Goal: Task Accomplishment & Management: Manage account settings

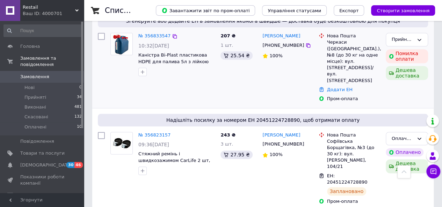
scroll to position [279, 0]
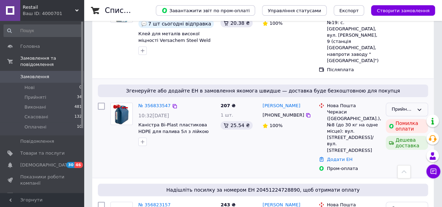
click at [402, 106] on div "Прийнято" at bounding box center [402, 109] width 22 height 7
click at [401, 130] on li "Скасовано" at bounding box center [407, 136] width 42 height 13
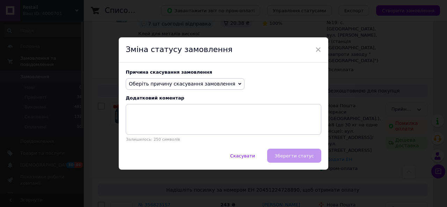
click at [198, 86] on span "Оберіть причину скасування замовлення" at bounding box center [182, 84] width 107 height 6
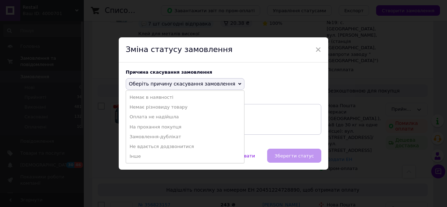
drag, startPoint x: 161, startPoint y: 117, endPoint x: 167, endPoint y: 121, distance: 7.6
click at [161, 117] on li "Оплата не надійшла" at bounding box center [185, 117] width 118 height 10
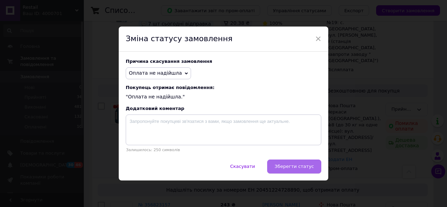
click at [292, 163] on button "Зберегти статус" at bounding box center [294, 167] width 54 height 14
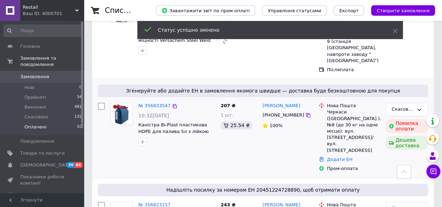
click at [41, 124] on span "Оплачені" at bounding box center [35, 127] width 22 height 6
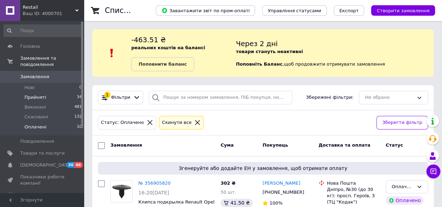
click at [38, 94] on span "Прийняті" at bounding box center [35, 97] width 22 height 6
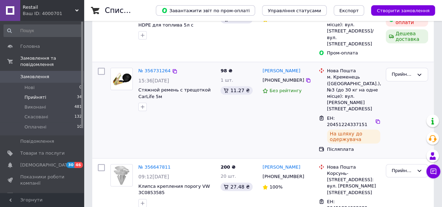
scroll to position [244, 0]
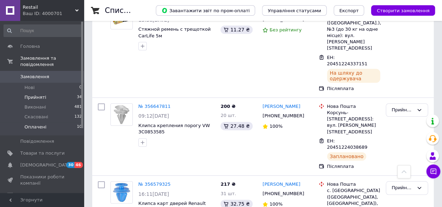
click at [34, 124] on span "Оплачені" at bounding box center [35, 127] width 22 height 6
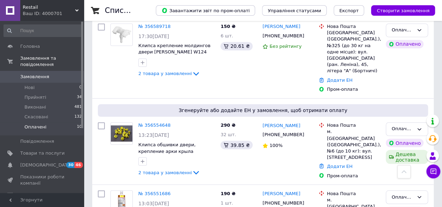
scroll to position [419, 0]
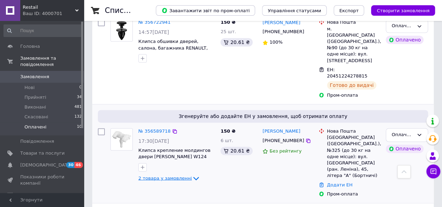
click at [173, 176] on span "2 товара у замовленні" at bounding box center [164, 178] width 53 height 5
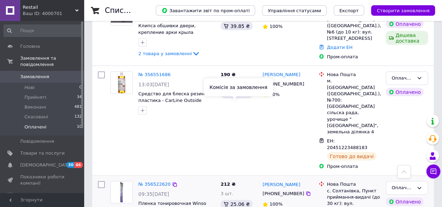
scroll to position [803, 0]
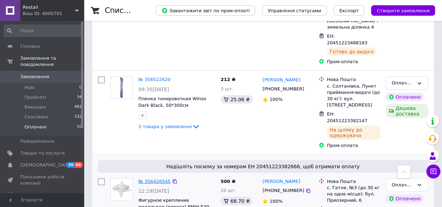
click at [161, 179] on link "№ 356426545" at bounding box center [154, 181] width 32 height 5
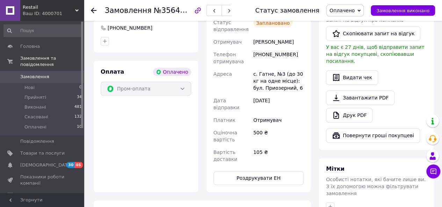
scroll to position [112, 0]
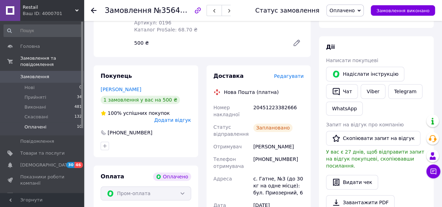
click at [36, 124] on span "Оплачені" at bounding box center [35, 127] width 22 height 6
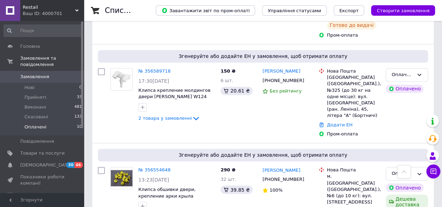
scroll to position [478, 0]
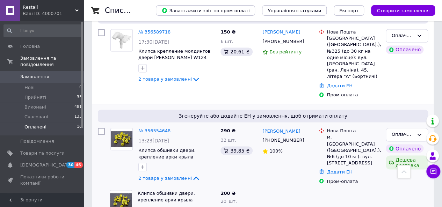
scroll to position [548, 0]
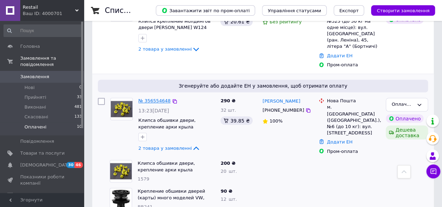
click at [156, 98] on link "№ 356554648" at bounding box center [154, 100] width 32 height 5
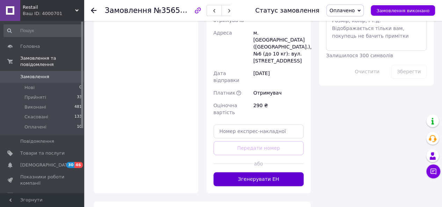
click at [248, 172] on button "Згенерувати ЕН" at bounding box center [258, 179] width 90 height 14
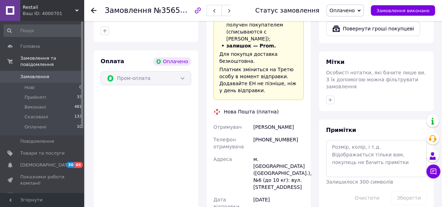
scroll to position [276, 0]
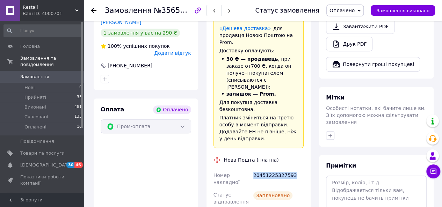
drag, startPoint x: 289, startPoint y: 137, endPoint x: 252, endPoint y: 137, distance: 37.0
click at [252, 169] on div "20451225327593" at bounding box center [278, 179] width 53 height 20
copy div "20451225327593"
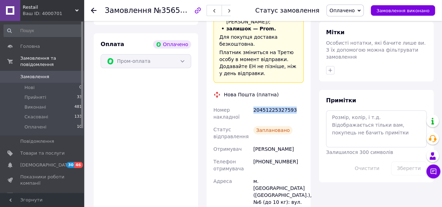
scroll to position [381, 0]
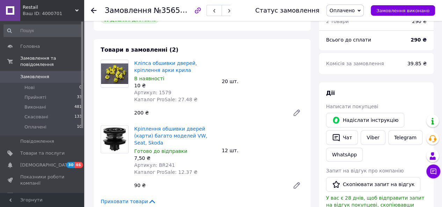
scroll to position [31, 0]
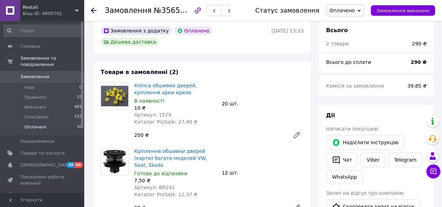
click at [30, 124] on span "Оплачені" at bounding box center [35, 127] width 22 height 6
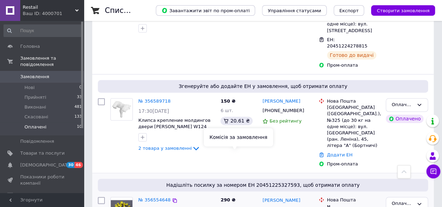
scroll to position [441, 0]
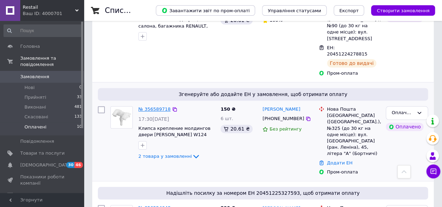
click at [155, 107] on link "№ 356589718" at bounding box center [154, 109] width 32 height 5
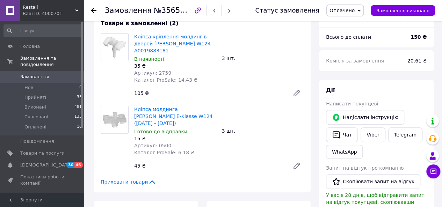
scroll to position [30, 0]
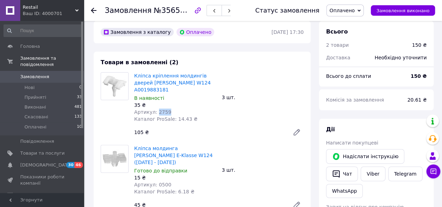
drag, startPoint x: 166, startPoint y: 108, endPoint x: 154, endPoint y: 106, distance: 12.3
click at [154, 109] on div "Артикул: 2759" at bounding box center [175, 112] width 82 height 7
copy span "2759"
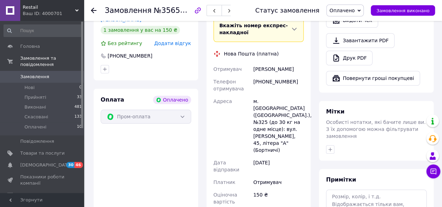
scroll to position [309, 0]
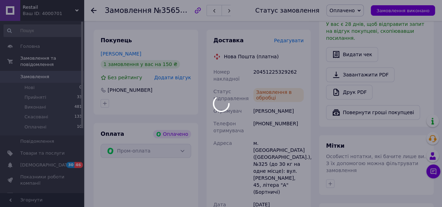
scroll to position [240, 0]
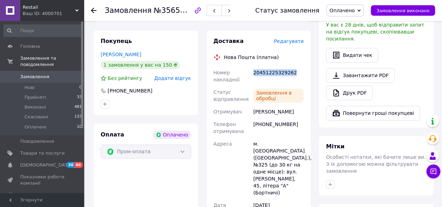
drag, startPoint x: 291, startPoint y: 59, endPoint x: 252, endPoint y: 58, distance: 38.8
click at [252, 66] on div "20451225329262" at bounding box center [278, 76] width 53 height 20
copy div "20451225329262"
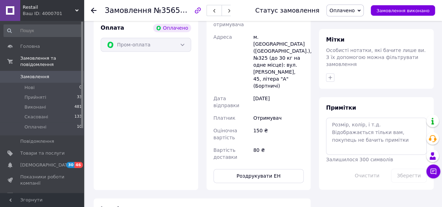
scroll to position [379, 0]
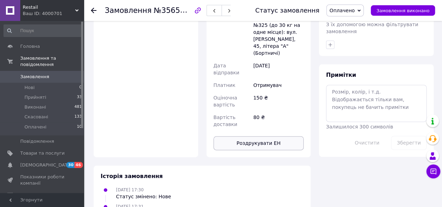
click at [262, 136] on button "Роздрукувати ЕН" at bounding box center [258, 143] width 90 height 14
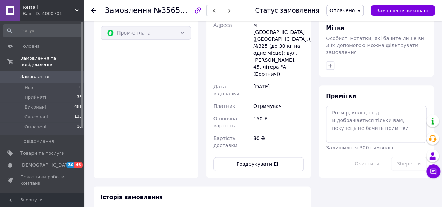
scroll to position [205, 0]
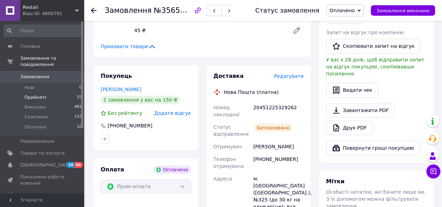
click at [38, 94] on span "Прийняті" at bounding box center [35, 97] width 22 height 6
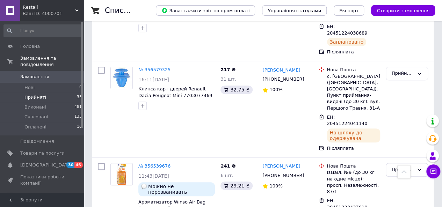
scroll to position [175, 0]
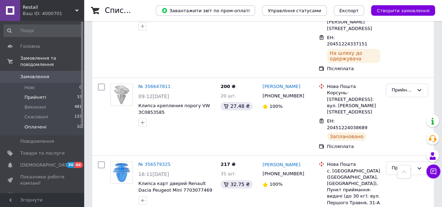
click at [42, 124] on span "Оплачені" at bounding box center [35, 127] width 22 height 6
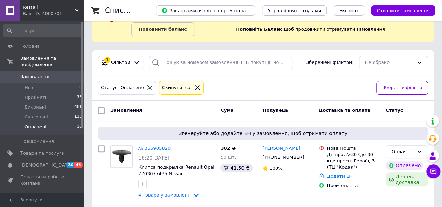
scroll to position [105, 0]
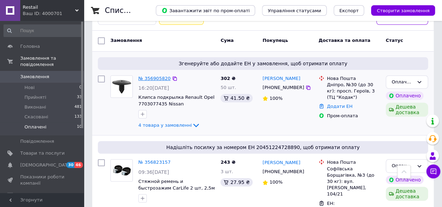
click at [145, 76] on link "№ 356905820" at bounding box center [154, 78] width 32 height 5
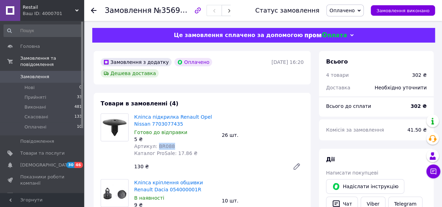
drag, startPoint x: 163, startPoint y: 135, endPoint x: 155, endPoint y: 137, distance: 8.1
click at [155, 143] on div "Артикул: BR088" at bounding box center [175, 146] width 82 height 7
copy span "BR088"
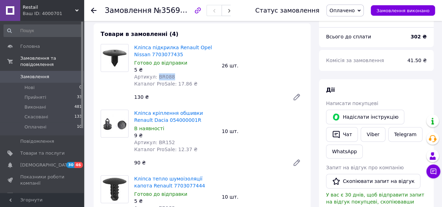
scroll to position [70, 0]
drag, startPoint x: 172, startPoint y: 131, endPoint x: 155, endPoint y: 132, distance: 16.8
click at [155, 139] on div "Артикул: BR152" at bounding box center [175, 142] width 82 height 7
copy span "BR152"
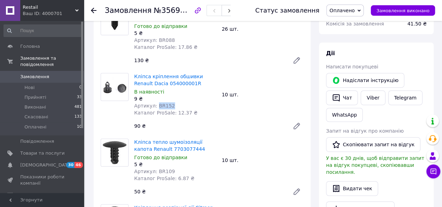
scroll to position [140, 0]
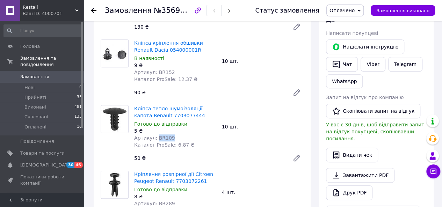
drag, startPoint x: 168, startPoint y: 127, endPoint x: 154, endPoint y: 126, distance: 13.3
click at [154, 134] on div "Артикул: BR109" at bounding box center [175, 137] width 82 height 7
copy span "BR109"
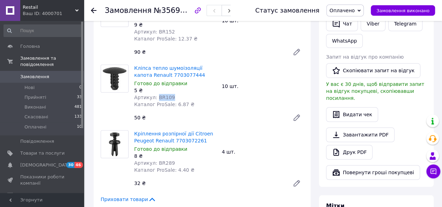
scroll to position [210, 0]
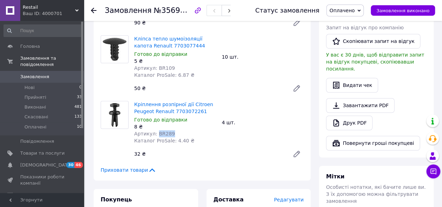
drag, startPoint x: 166, startPoint y: 124, endPoint x: 155, endPoint y: 124, distance: 10.5
click at [155, 131] on span "Артикул: BR289" at bounding box center [154, 134] width 41 height 6
copy span "BR289"
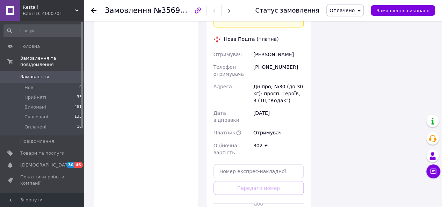
scroll to position [594, 0]
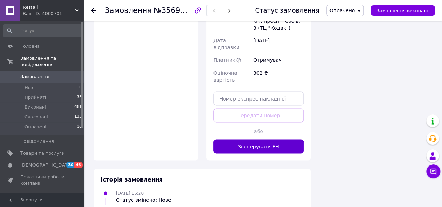
click at [260, 139] on button "Згенерувати ЕН" at bounding box center [258, 146] width 90 height 14
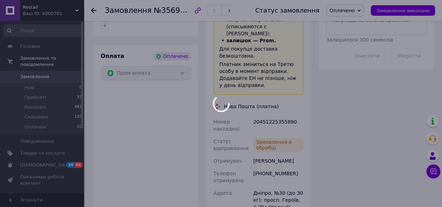
scroll to position [452, 0]
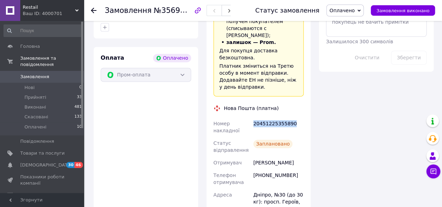
drag, startPoint x: 292, startPoint y: 93, endPoint x: 252, endPoint y: 93, distance: 40.2
click at [252, 117] on div "20451225355890" at bounding box center [278, 127] width 53 height 20
copy div "20451225355890"
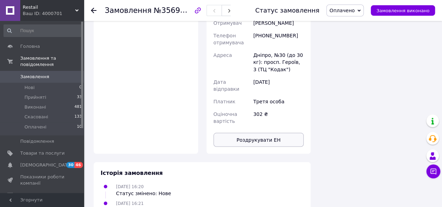
click at [262, 133] on button "Роздрукувати ЕН" at bounding box center [258, 140] width 90 height 14
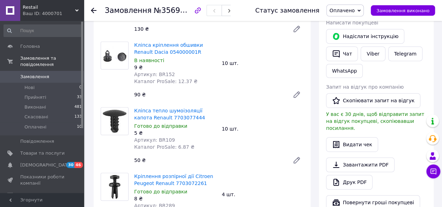
scroll to position [0, 0]
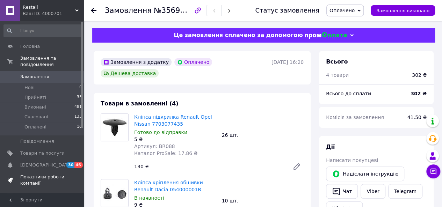
click at [41, 171] on link "Показники роботи компанії" at bounding box center [43, 180] width 86 height 18
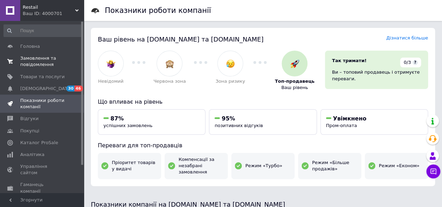
click at [54, 62] on span "Замовлення та повідомлення" at bounding box center [42, 61] width 44 height 13
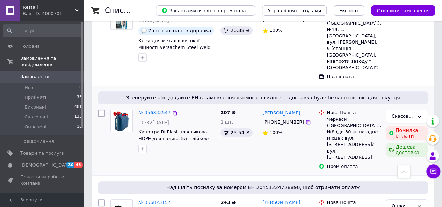
scroll to position [279, 0]
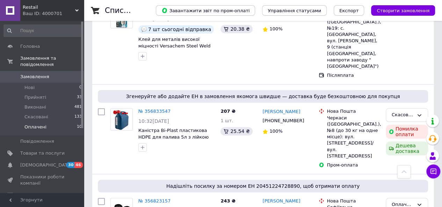
click at [42, 124] on span "Оплачені" at bounding box center [35, 127] width 22 height 6
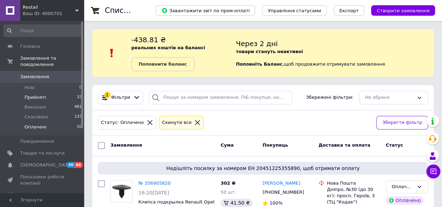
click at [32, 95] on li "Прийняті 33" at bounding box center [43, 98] width 86 height 10
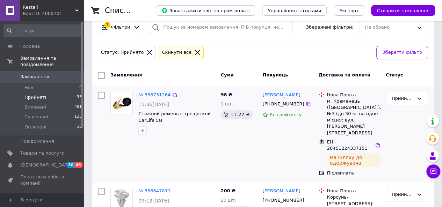
scroll to position [140, 0]
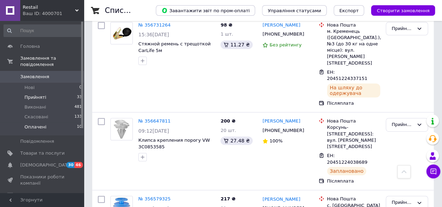
click at [37, 124] on span "Оплачені" at bounding box center [35, 127] width 22 height 6
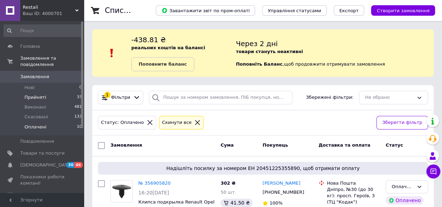
click at [31, 94] on span "Прийняті" at bounding box center [35, 97] width 22 height 6
